Goal: Book appointment/travel/reservation

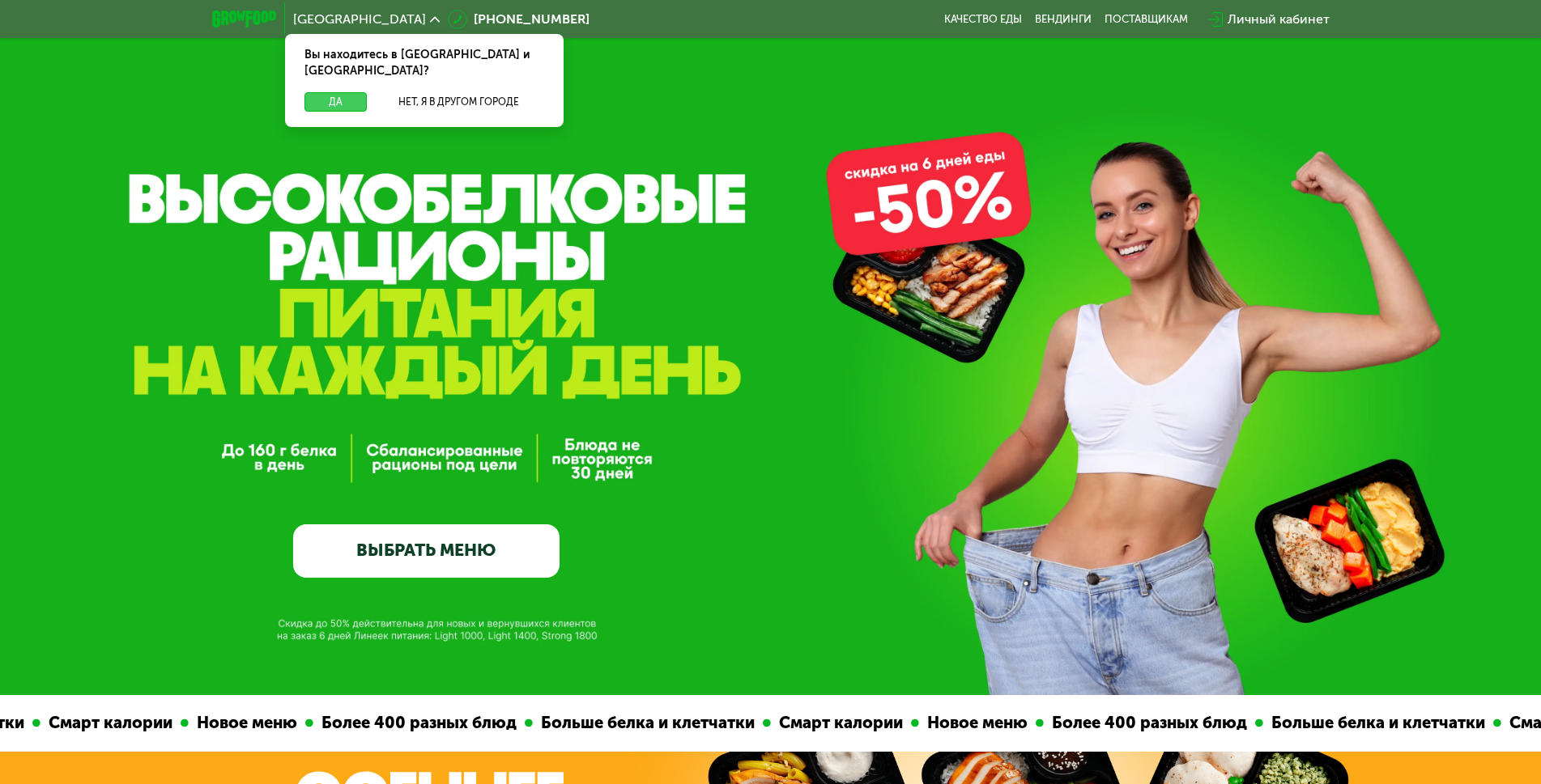
click at [330, 92] on button "Да" at bounding box center [335, 102] width 62 height 20
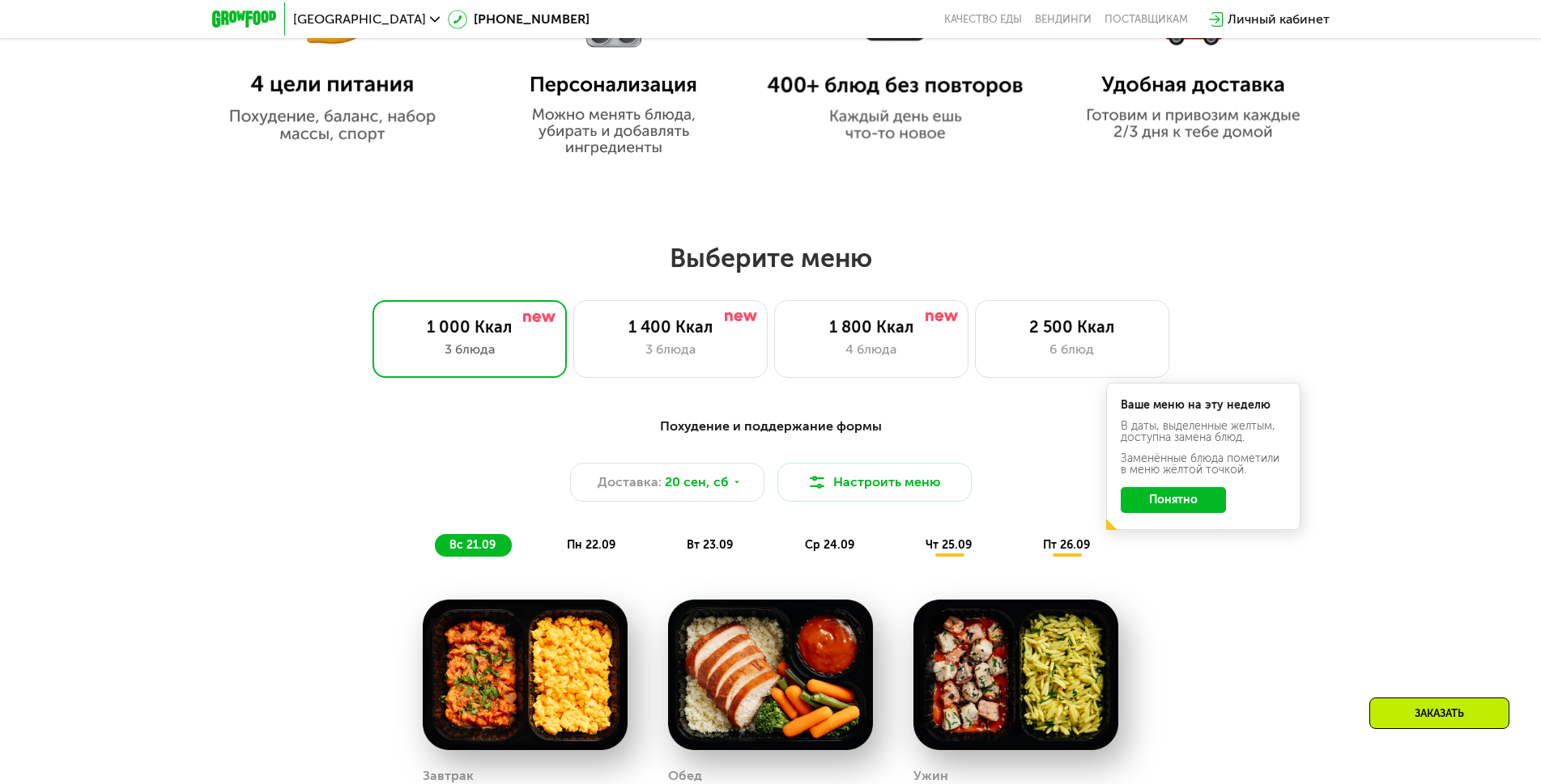
scroll to position [1214, 0]
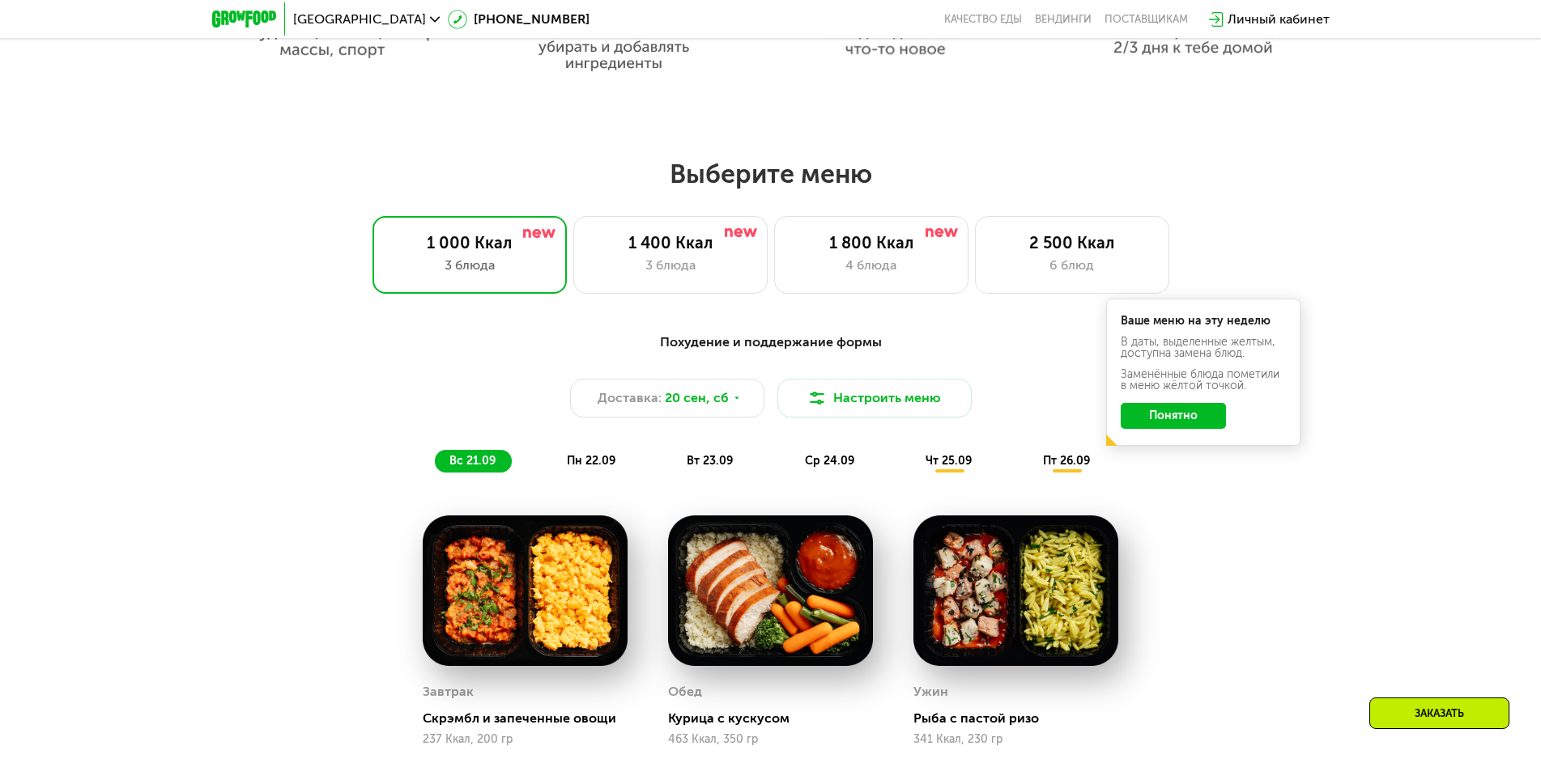
click at [580, 472] on div "пн 22.09" at bounding box center [592, 462] width 79 height 23
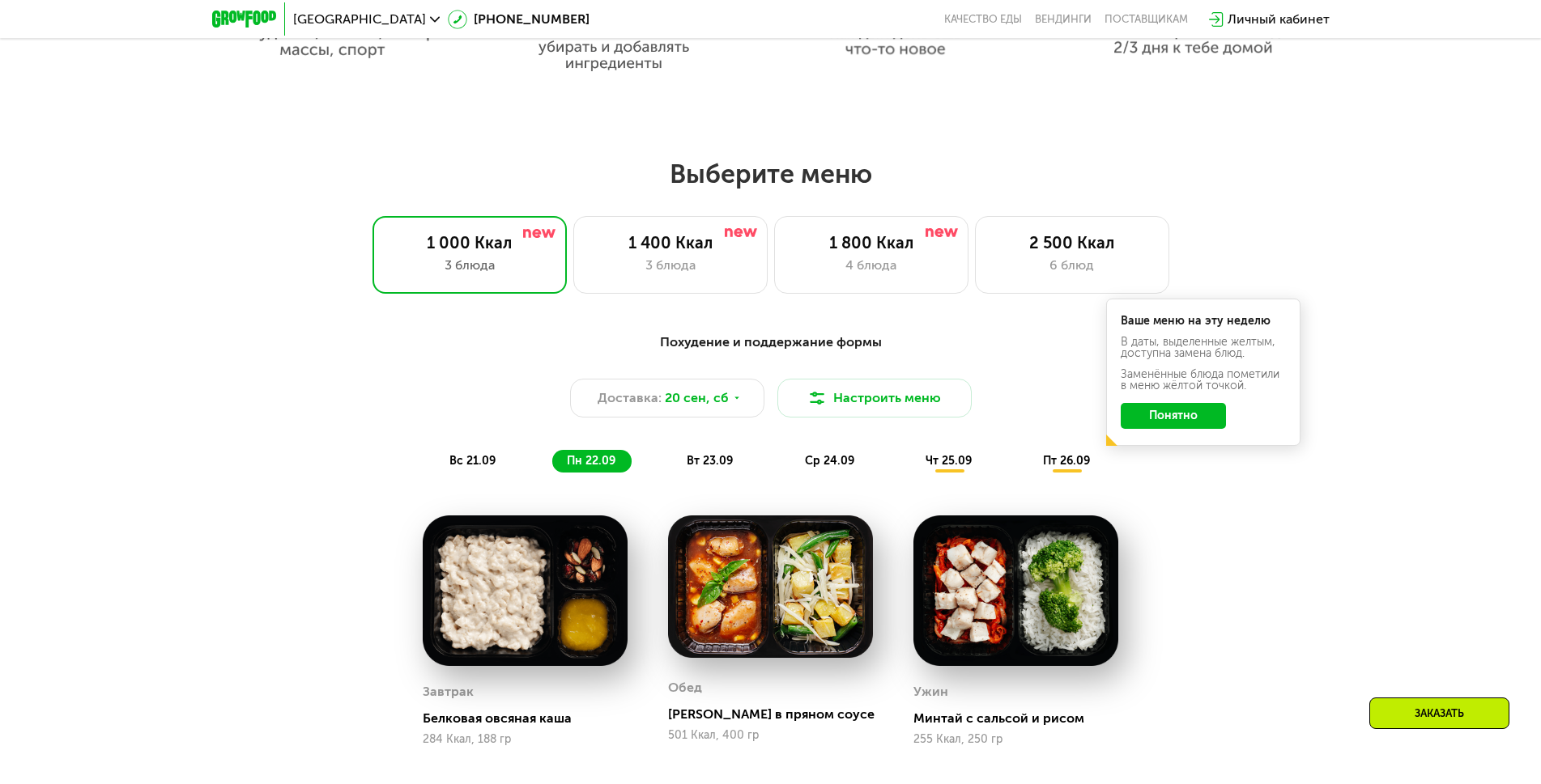
click at [469, 465] on span "вс 21.09" at bounding box center [473, 460] width 47 height 14
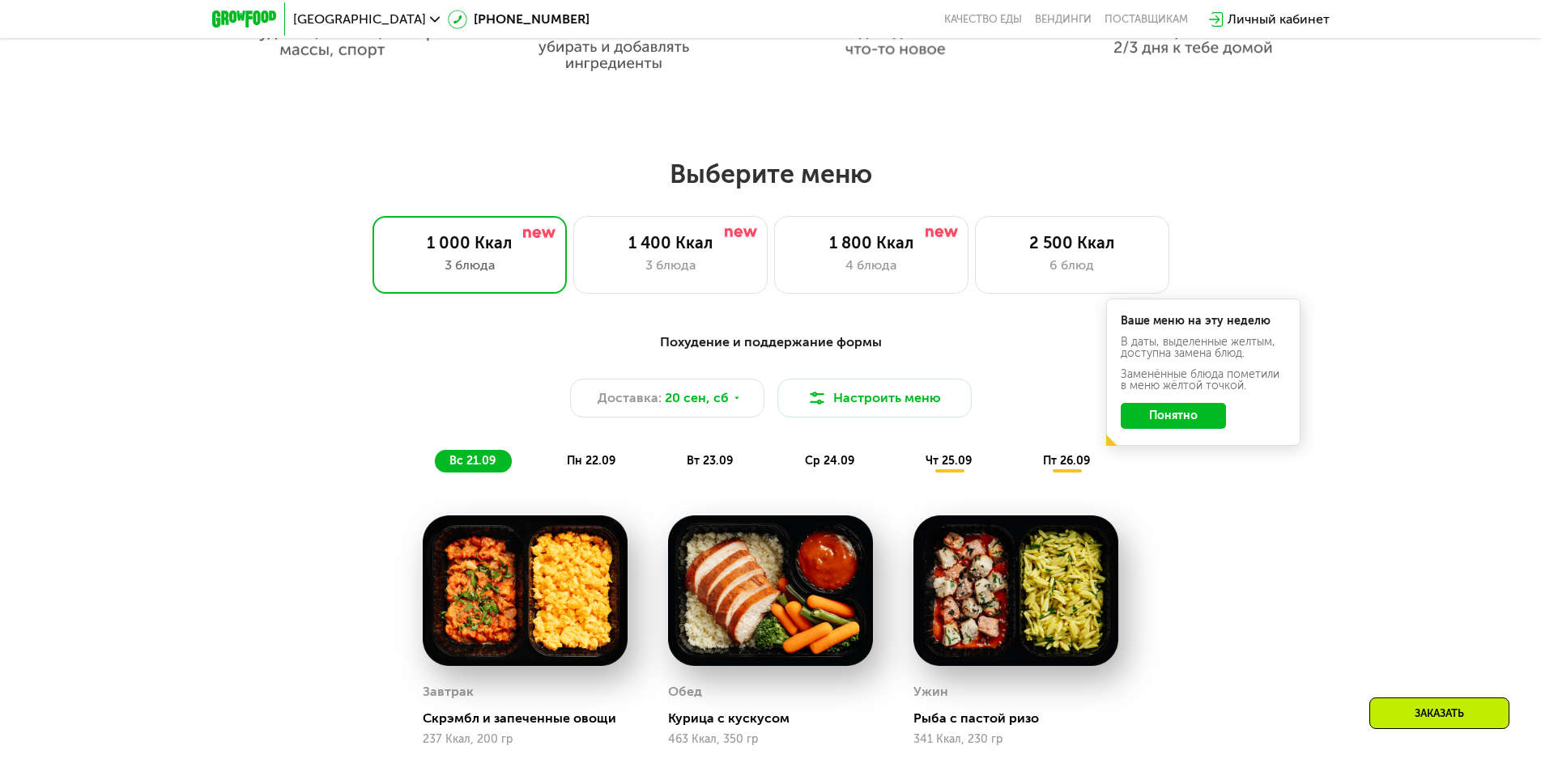
click at [548, 472] on div "вс 21.09 пн 22.09 вт 23.09 ср 24.09 чт 25.09 пт 26.09" at bounding box center [770, 462] width 672 height 23
click at [617, 472] on div "пн 22.09" at bounding box center [592, 462] width 79 height 23
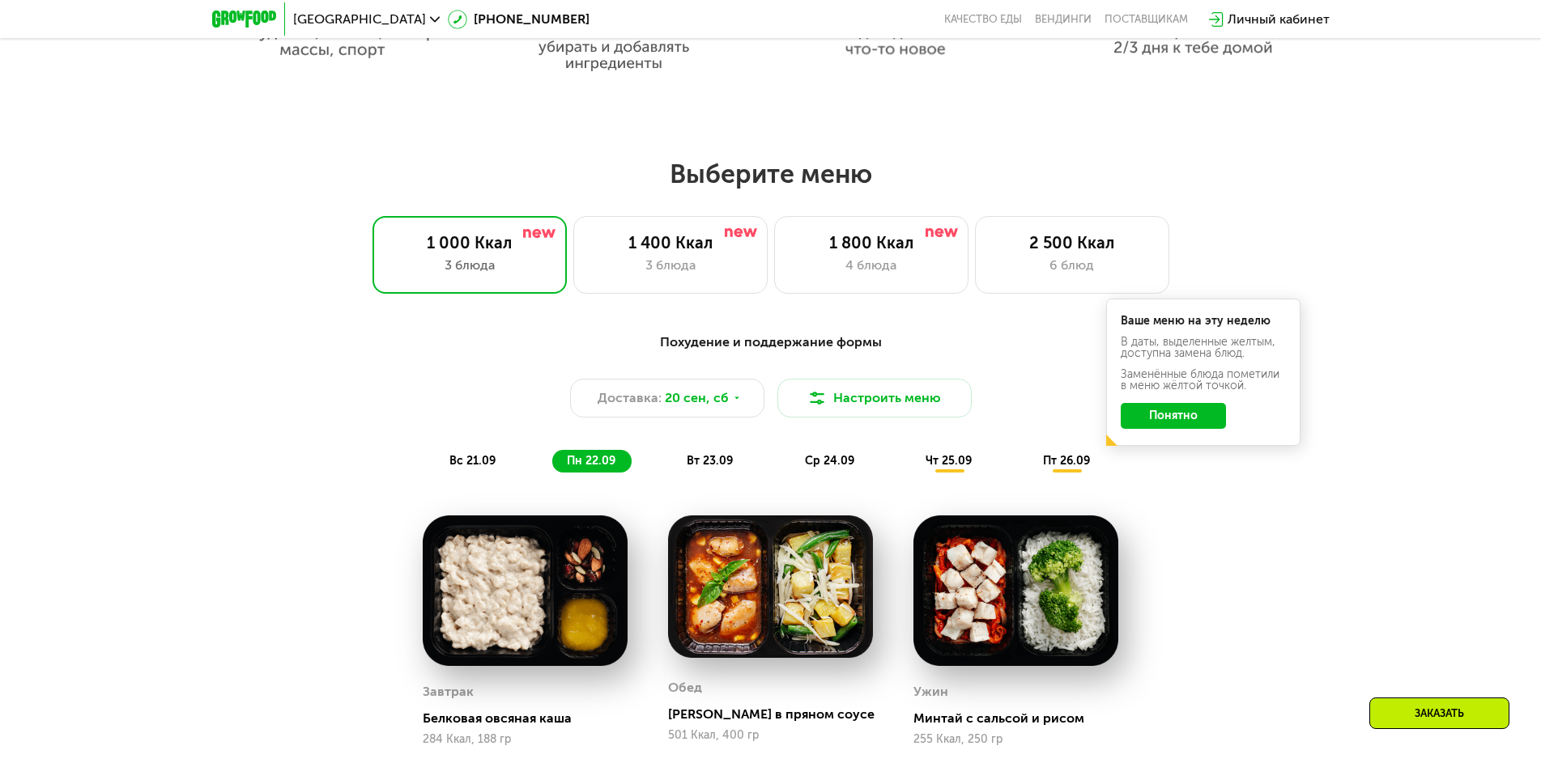
click at [512, 458] on div "вс 21.09 пн 22.09 вт 23.09 ср 24.09 чт 25.09 пт 26.09" at bounding box center [770, 462] width 672 height 23
click at [482, 466] on span "вс 21.09" at bounding box center [473, 460] width 47 height 14
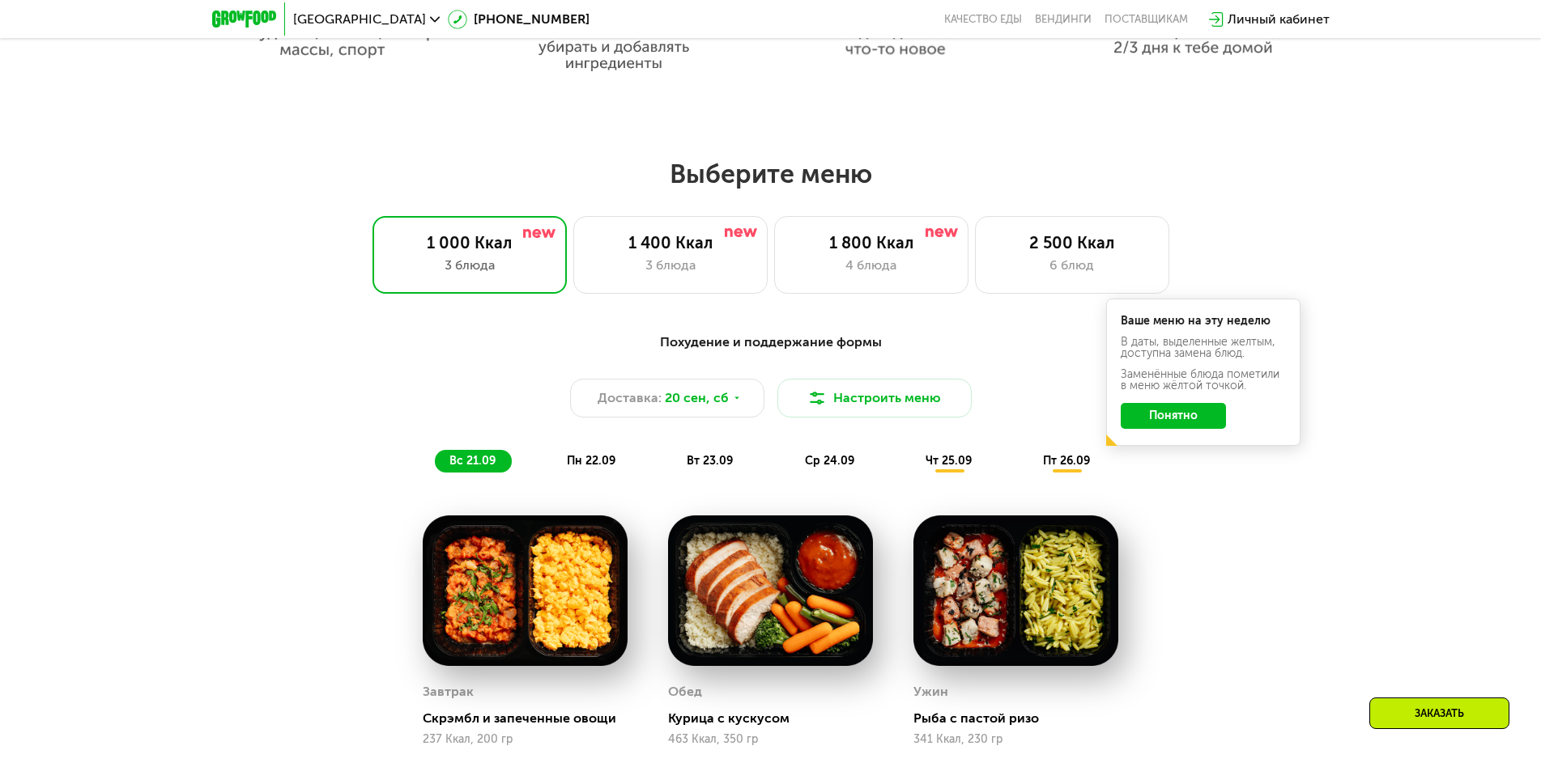
click at [611, 467] on span "пн 22.09" at bounding box center [591, 460] width 49 height 14
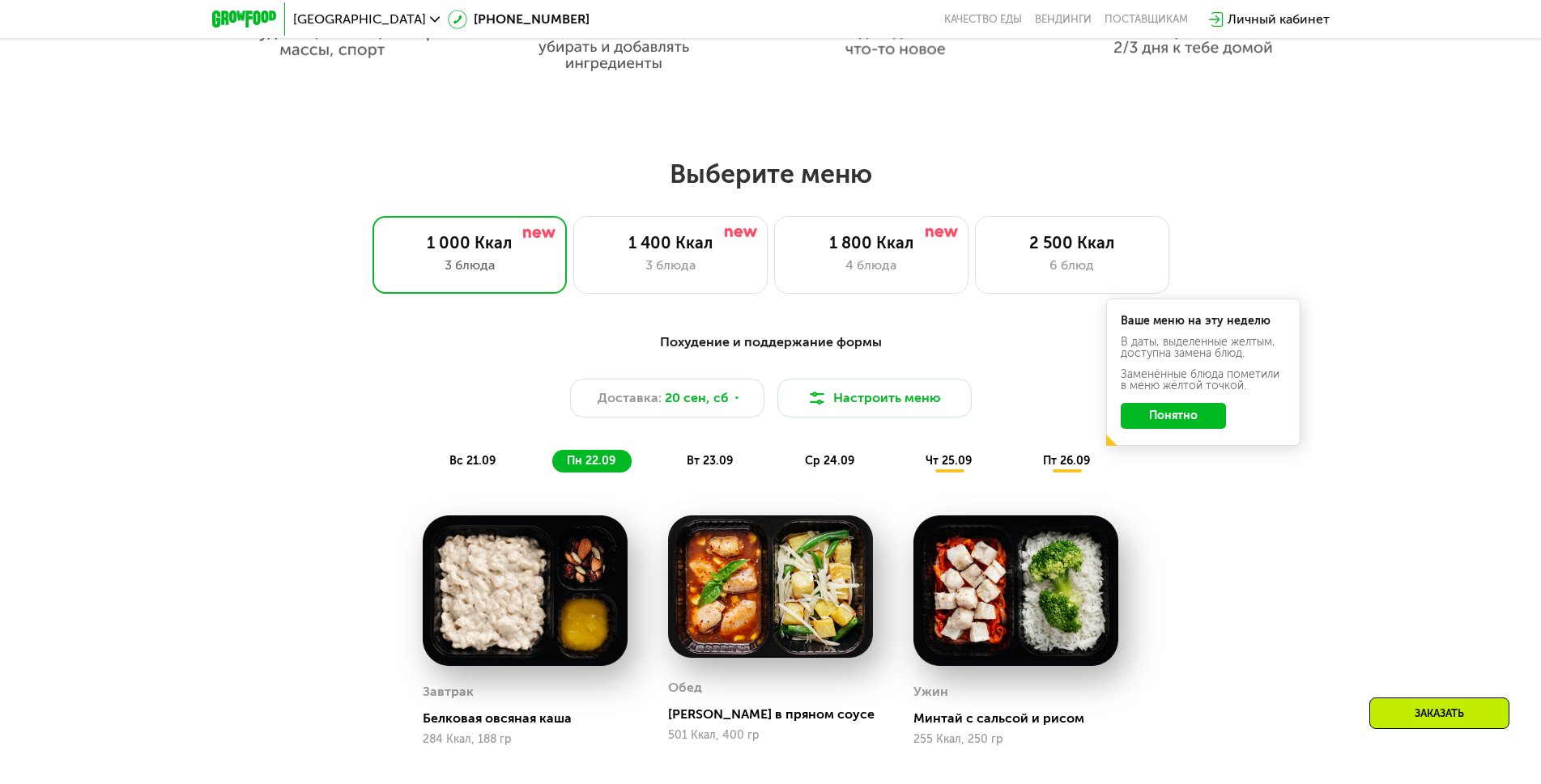
click at [452, 462] on span "вс 21.09" at bounding box center [473, 460] width 47 height 14
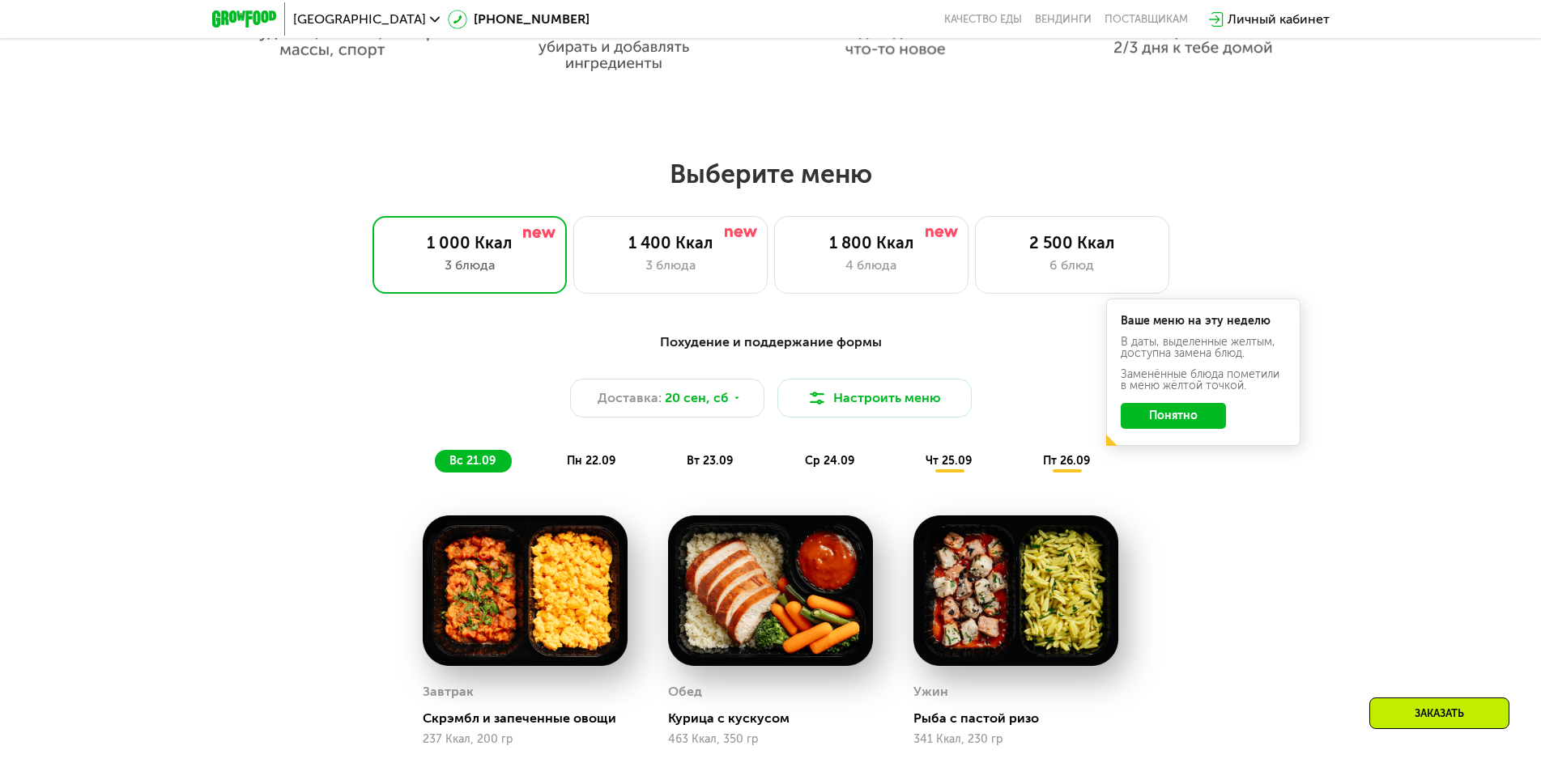
click at [592, 467] on span "пн 22.09" at bounding box center [591, 460] width 49 height 14
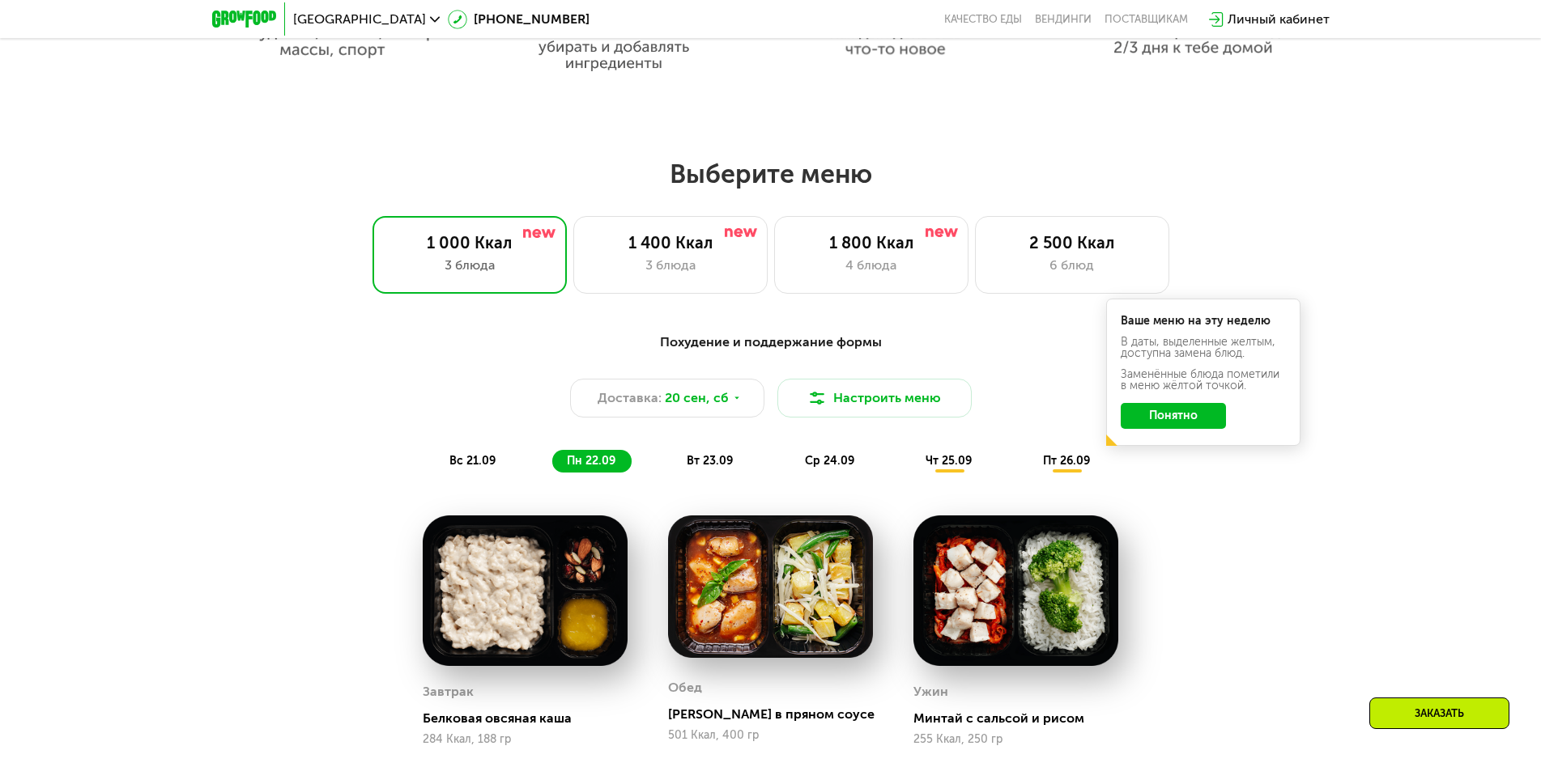
click at [469, 460] on span "вс 21.09" at bounding box center [473, 460] width 47 height 14
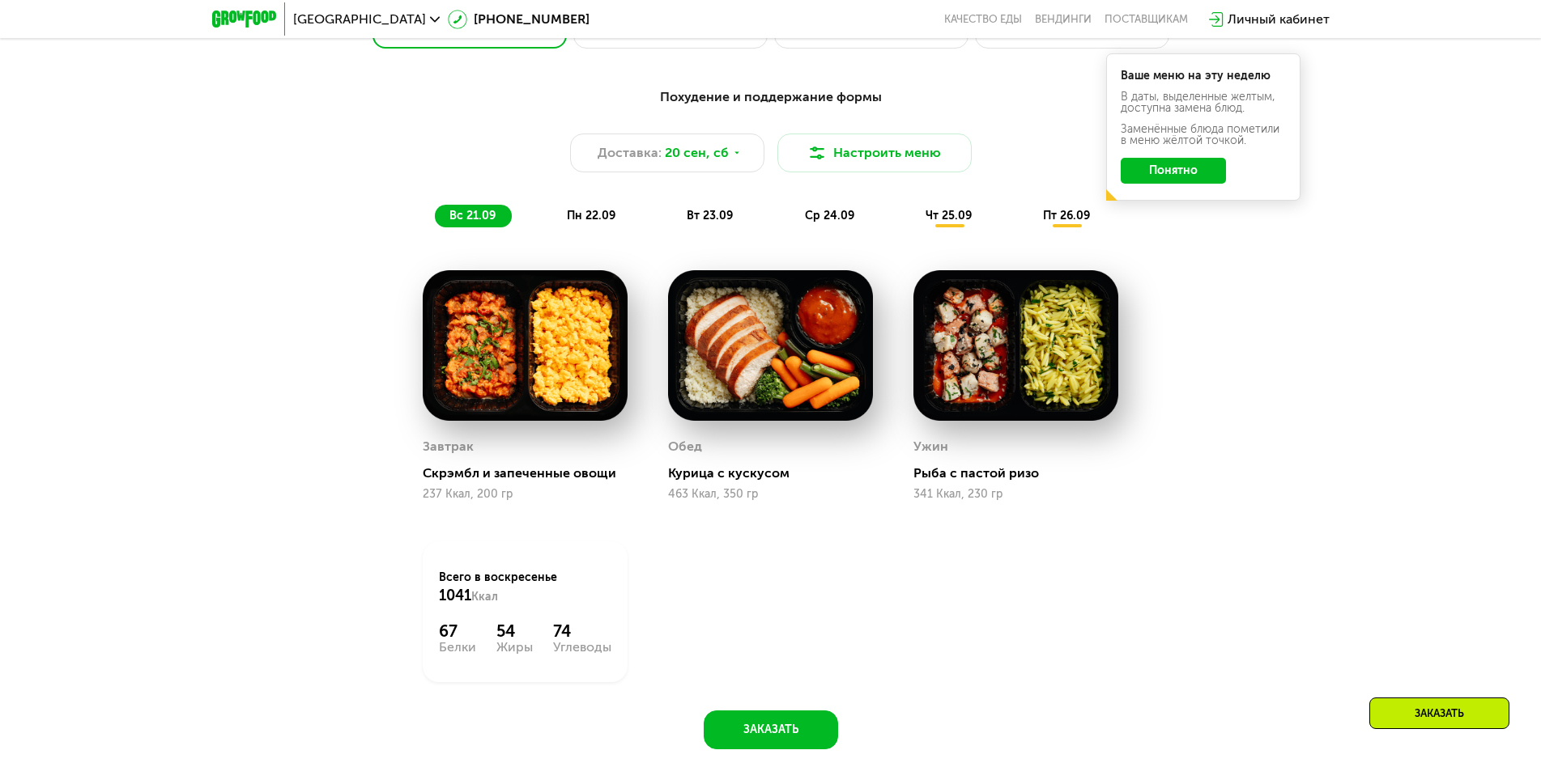
scroll to position [1457, 0]
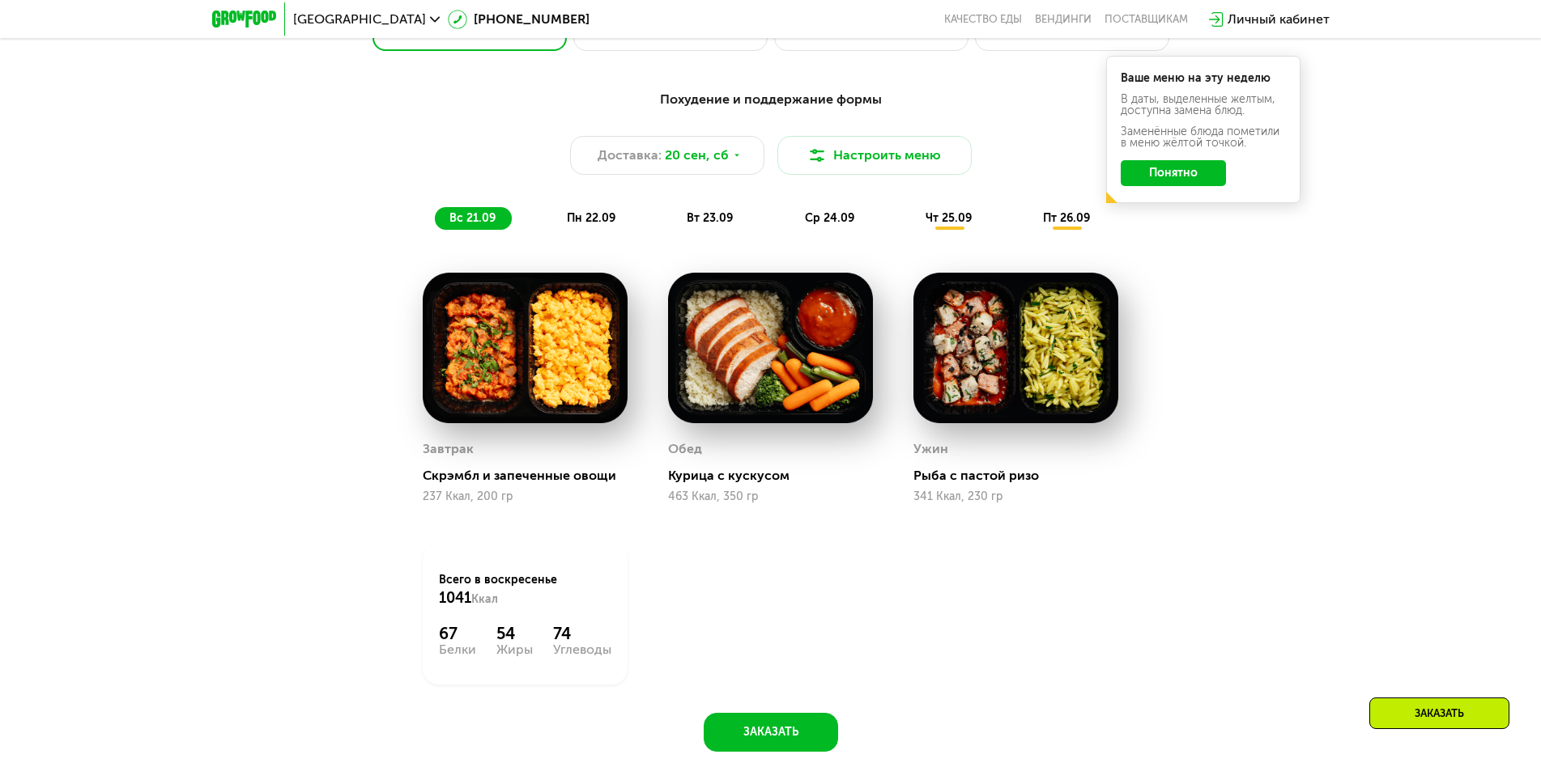
click at [598, 217] on span "пн 22.09" at bounding box center [591, 218] width 49 height 14
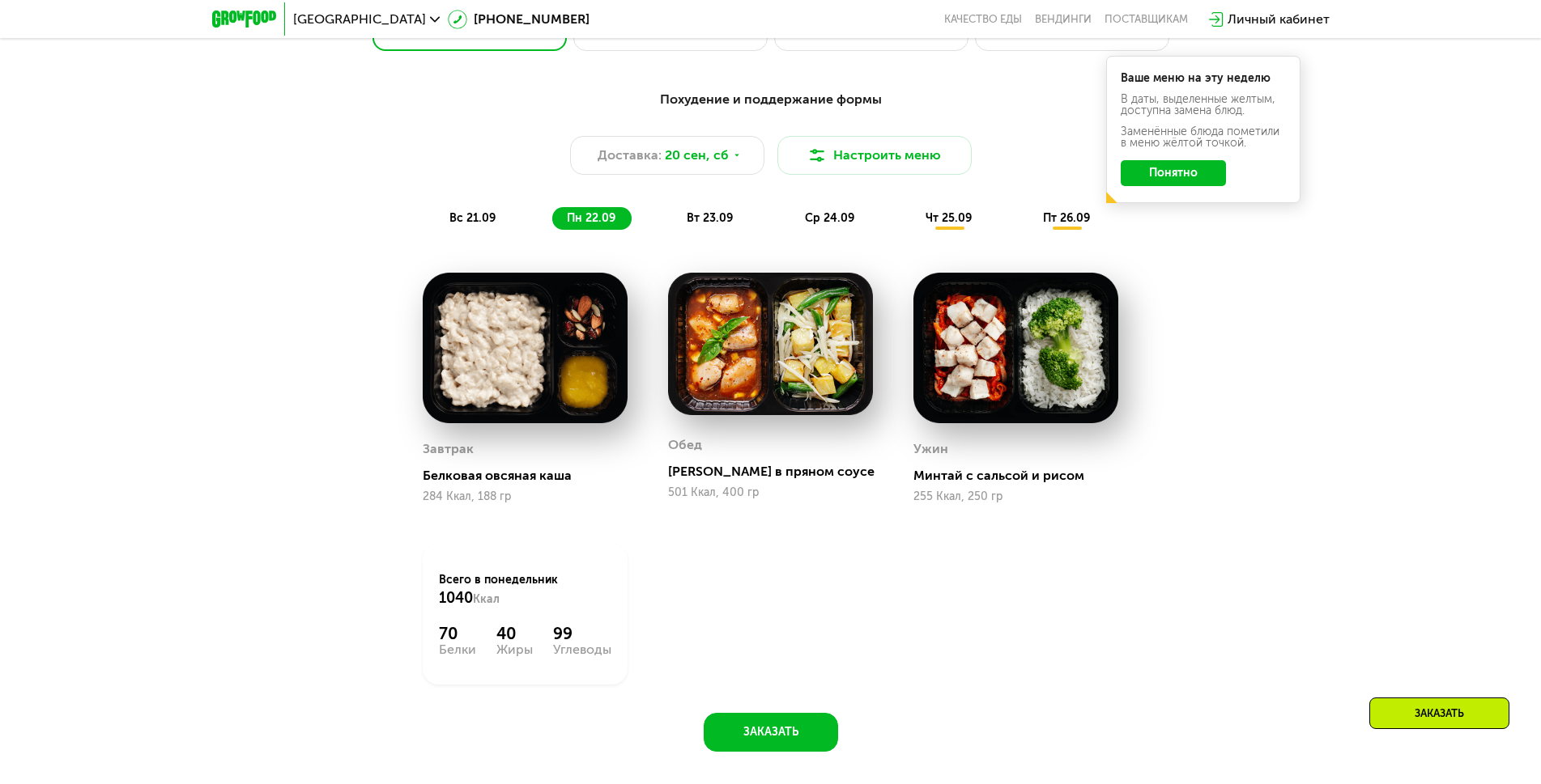
drag, startPoint x: 449, startPoint y: 219, endPoint x: 503, endPoint y: 225, distance: 54.3
click at [448, 219] on div "вс 21.09" at bounding box center [473, 219] width 77 height 23
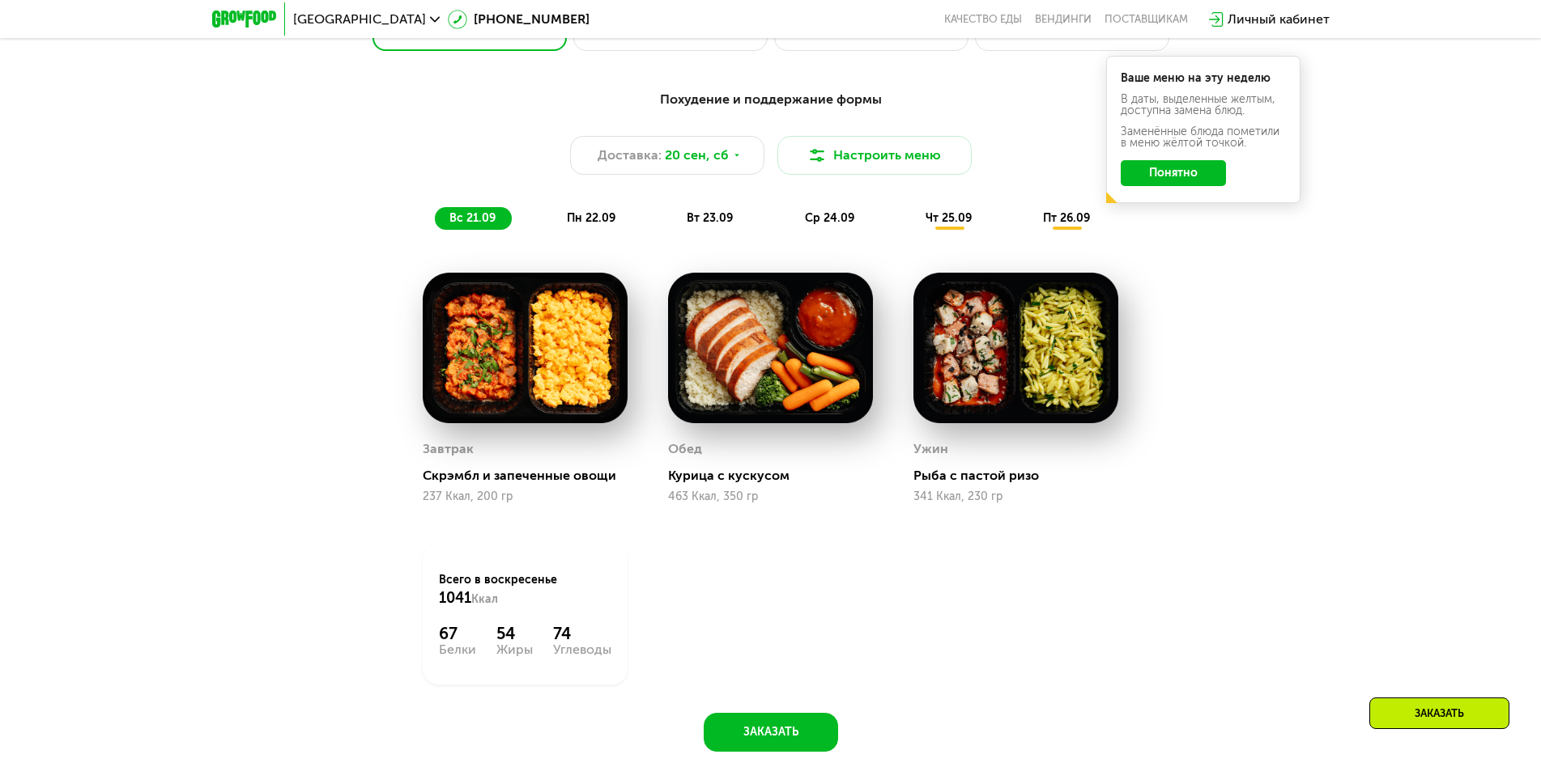
click at [560, 203] on div "Похудение и поддержание формы Доставка: [DATE] Настроить меню вс 21.09 пн 22.09…" at bounding box center [770, 160] width 958 height 140
click at [679, 218] on div "вт 23.09" at bounding box center [710, 219] width 77 height 23
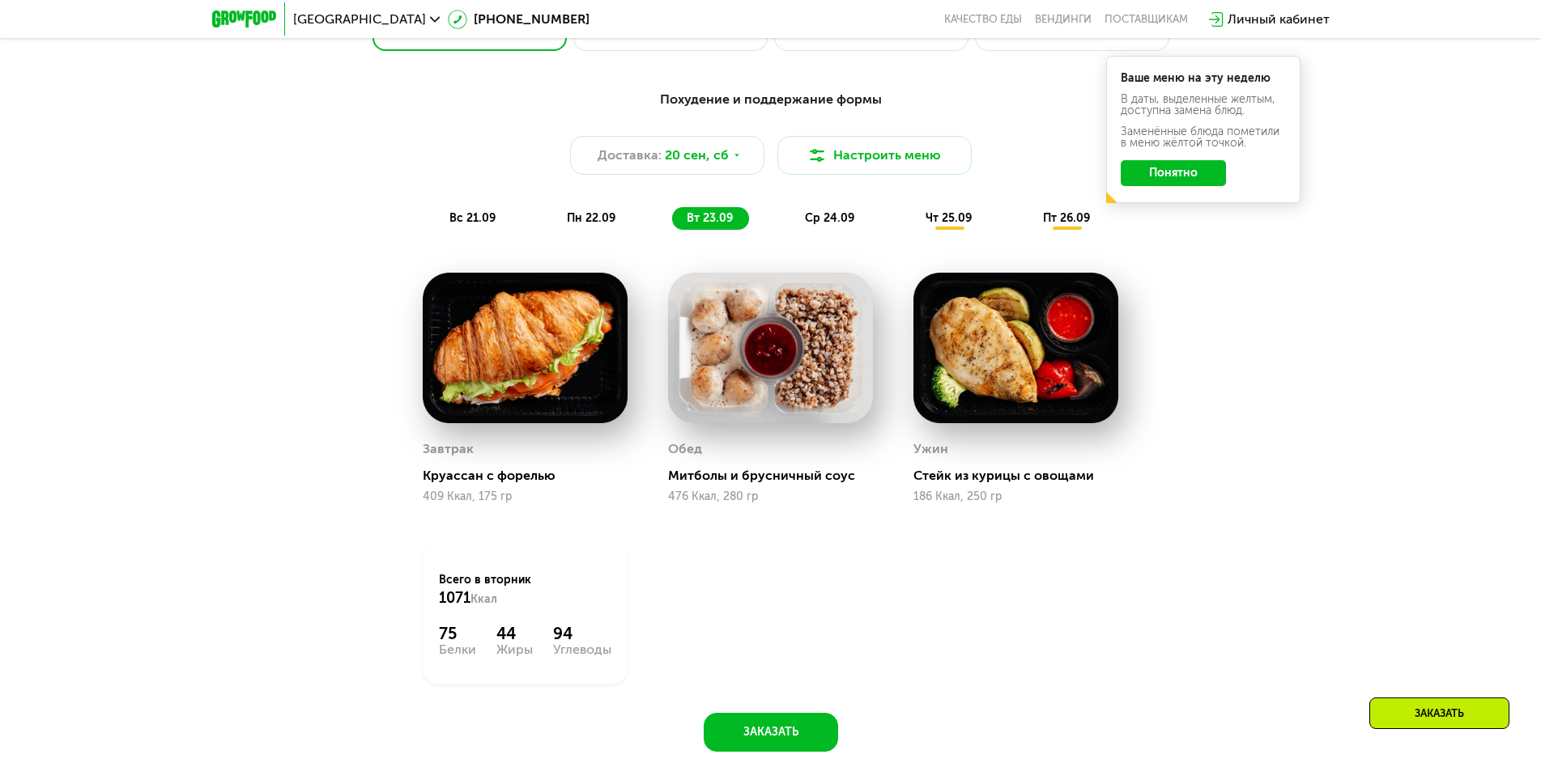
click at [813, 210] on div "Похудение и поддержание формы Доставка: [DATE] Настроить меню вс 21.09 пн 22.09…" at bounding box center [770, 160] width 958 height 140
click at [839, 225] on span "ср 24.09" at bounding box center [829, 218] width 50 height 14
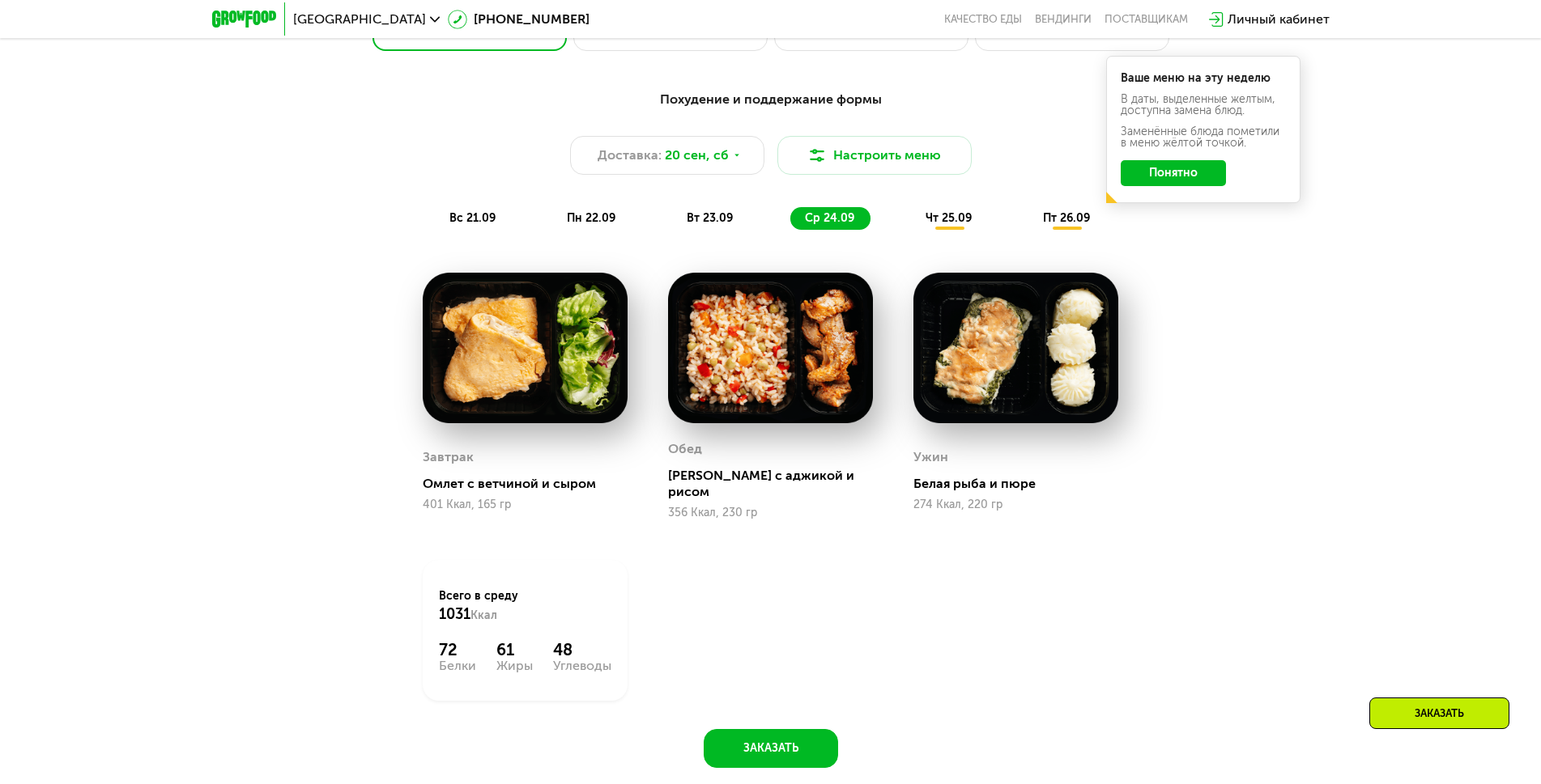
click at [896, 230] on div "вс 21.09 пн 22.09 вт 23.09 ср 24.09 чт 25.09 пт 26.09" at bounding box center [770, 219] width 672 height 23
click at [922, 227] on div "чт 25.09" at bounding box center [949, 219] width 77 height 23
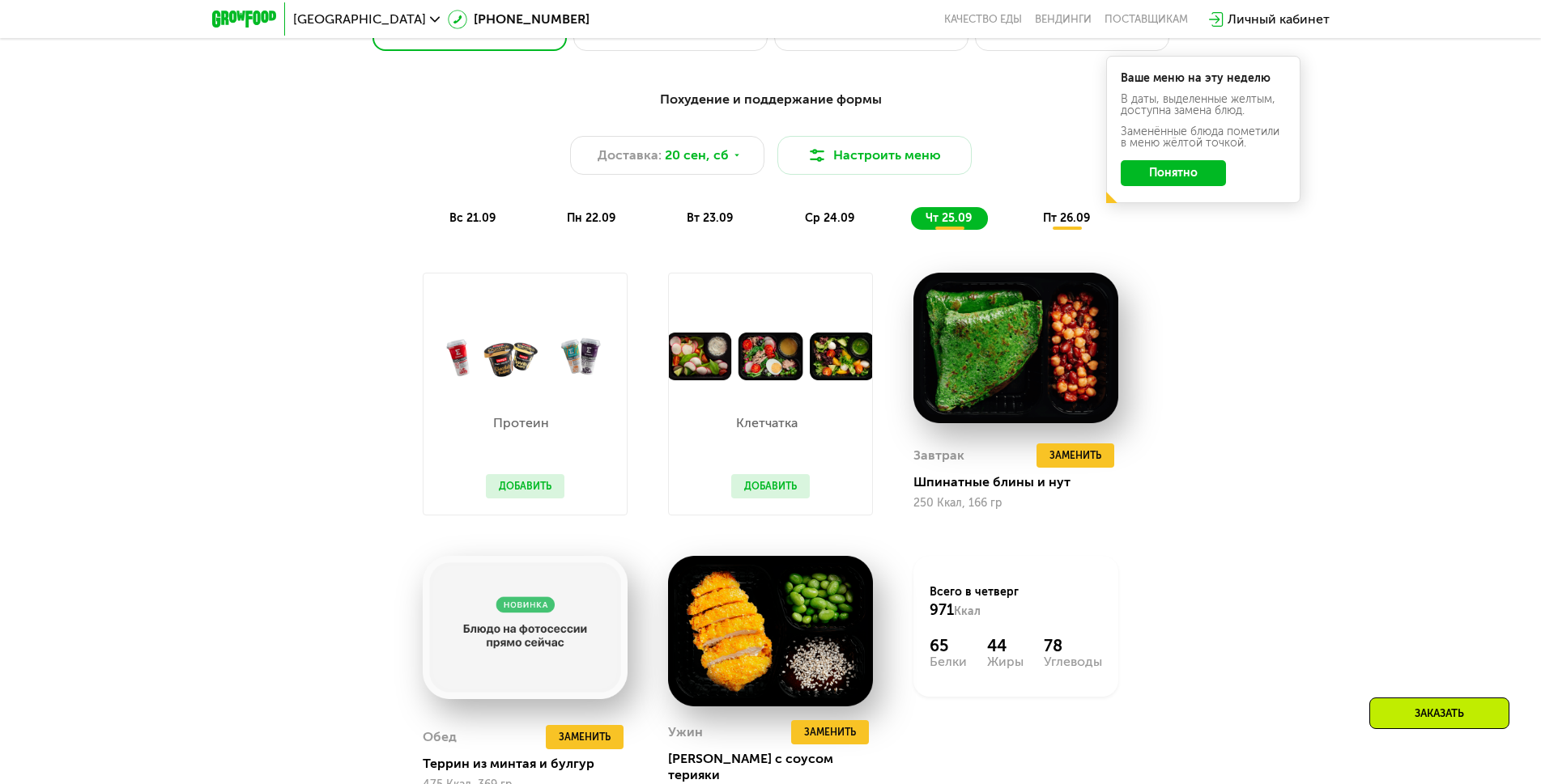
click at [491, 225] on span "вс 21.09" at bounding box center [473, 218] width 47 height 14
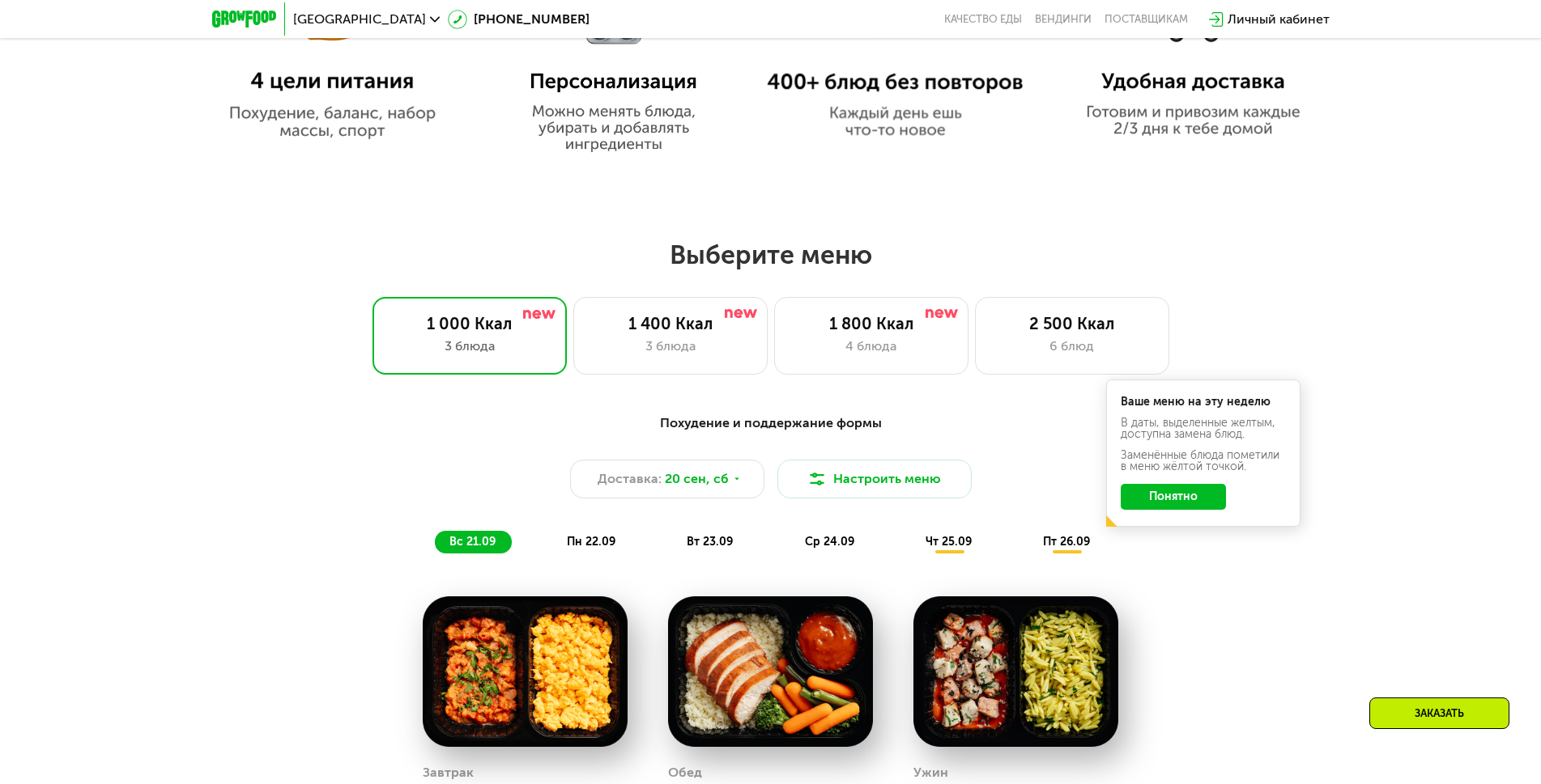
scroll to position [1538, 0]
